Goal: Information Seeking & Learning: Learn about a topic

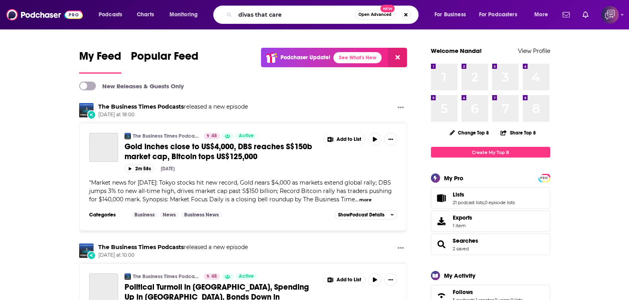
type input "divas that care"
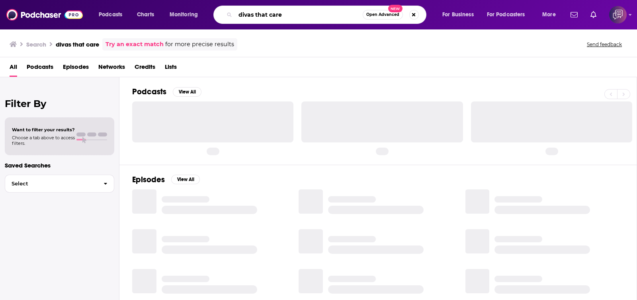
click at [281, 17] on input "divas that care" at bounding box center [298, 14] width 127 height 13
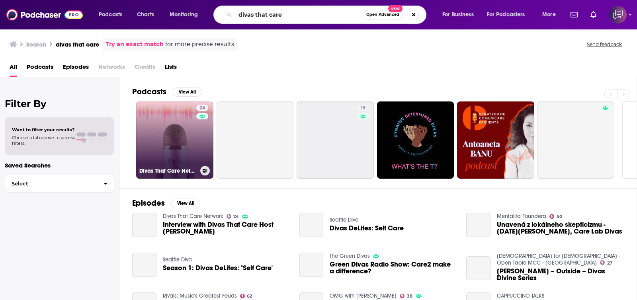
click at [155, 149] on link "24 Divas That Care Network" at bounding box center [174, 139] width 77 height 77
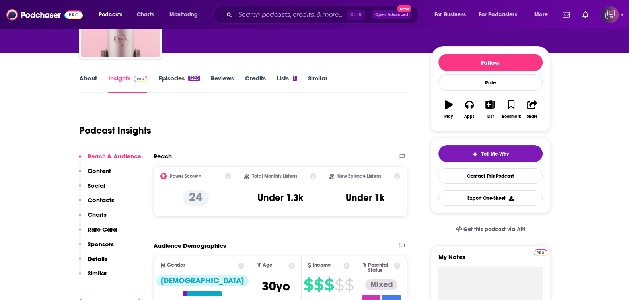
scroll to position [149, 0]
